Goal: Find specific page/section: Find specific page/section

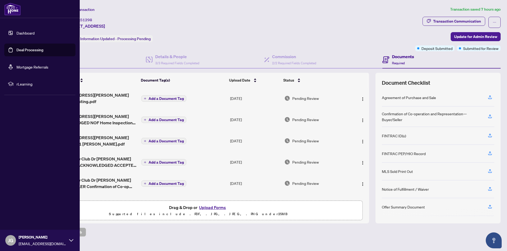
click at [9, 8] on img at bounding box center [12, 9] width 16 height 13
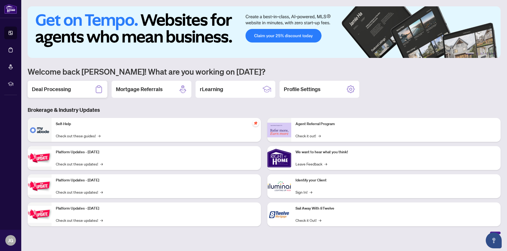
click at [59, 91] on h2 "Deal Processing" at bounding box center [51, 88] width 39 height 7
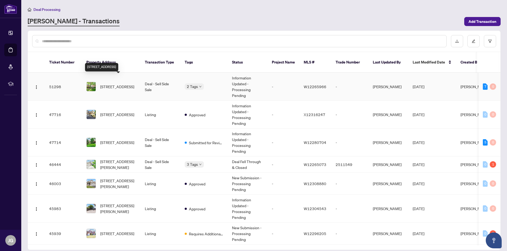
click at [117, 84] on span "[STREET_ADDRESS]" at bounding box center [117, 87] width 34 height 6
